Goal: Use online tool/utility: Utilize a website feature to perform a specific function

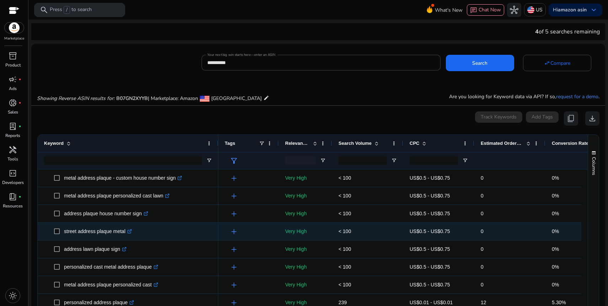
scroll to position [76, 0]
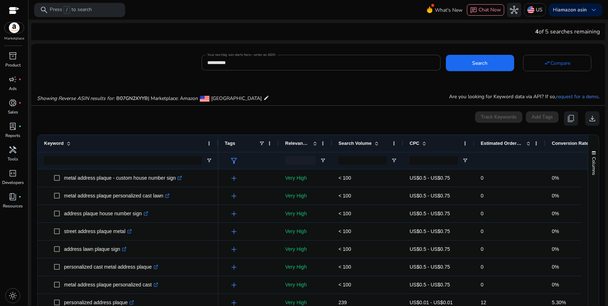
scroll to position [76, 0]
